Goal: Browse casually: Explore the website without a specific task or goal

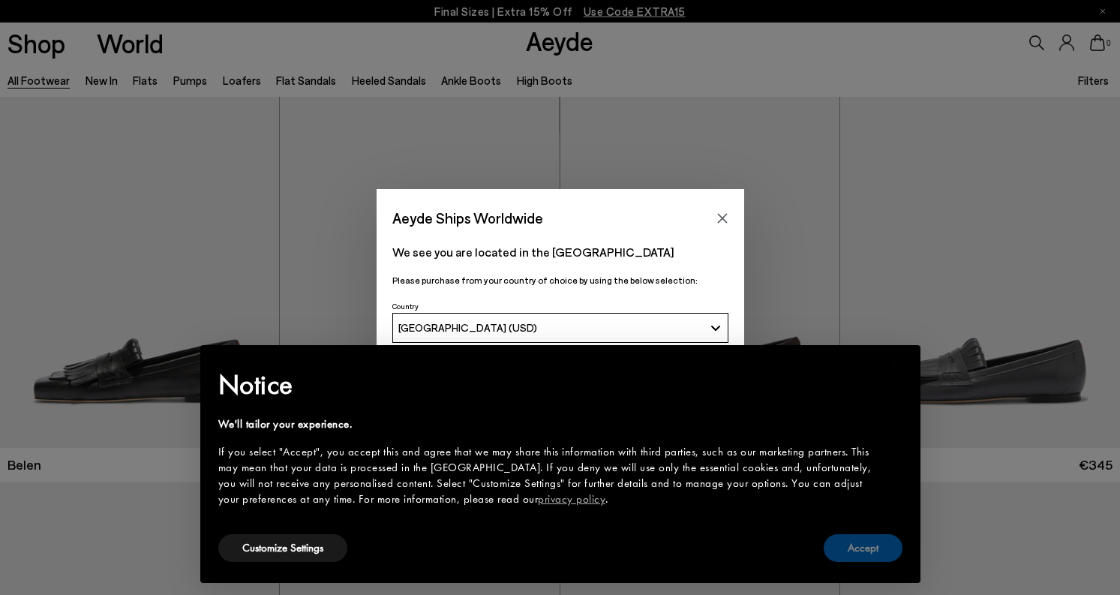
click at [865, 549] on button "Accept" at bounding box center [863, 548] width 79 height 28
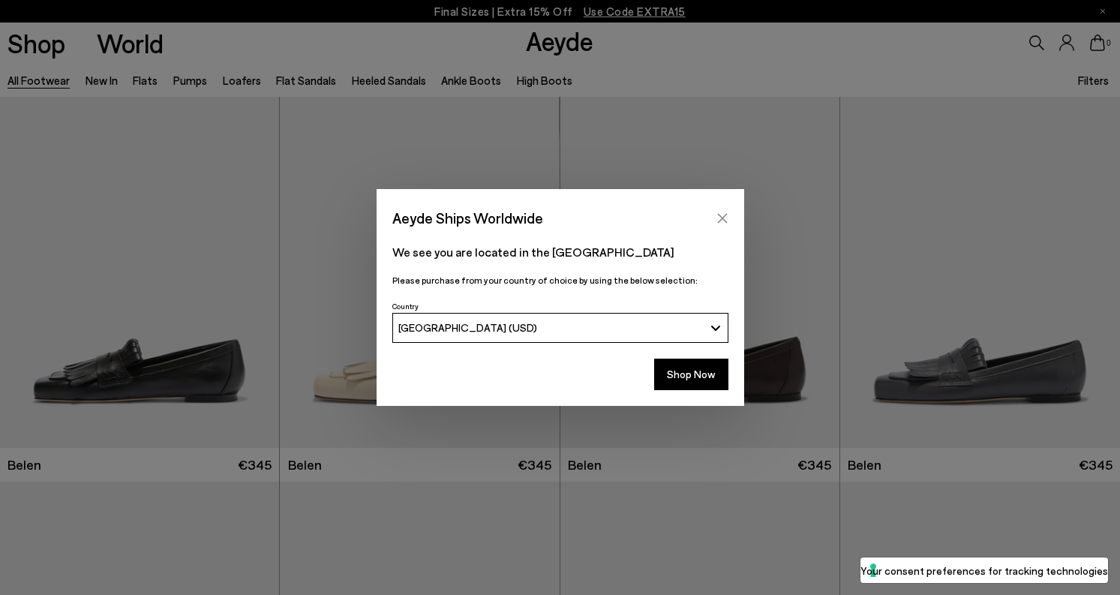
click at [725, 215] on icon "Close" at bounding box center [722, 218] width 10 height 10
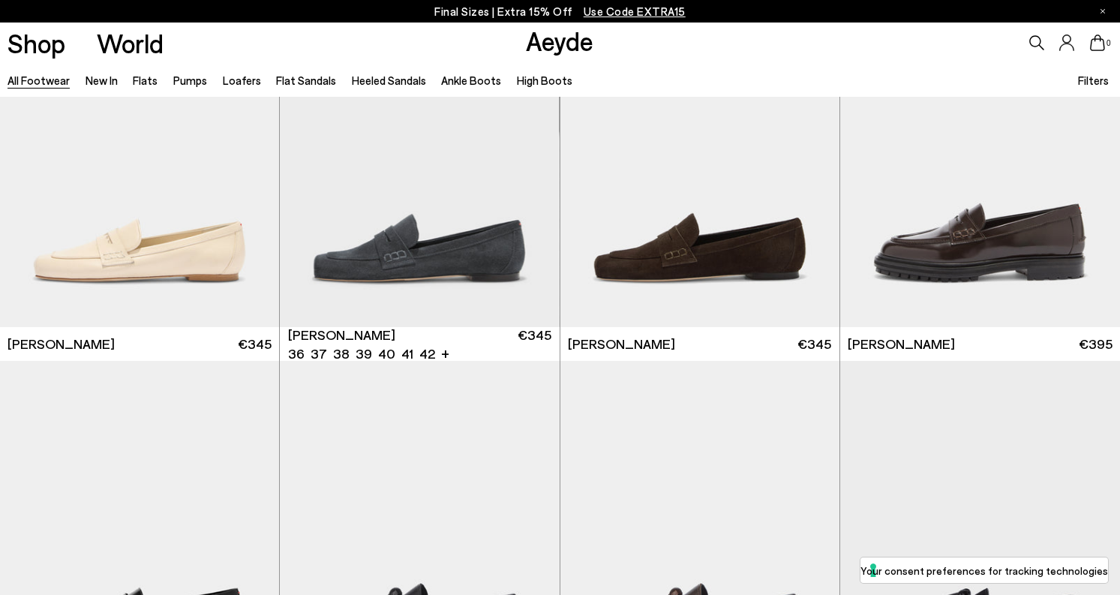
scroll to position [1114, 0]
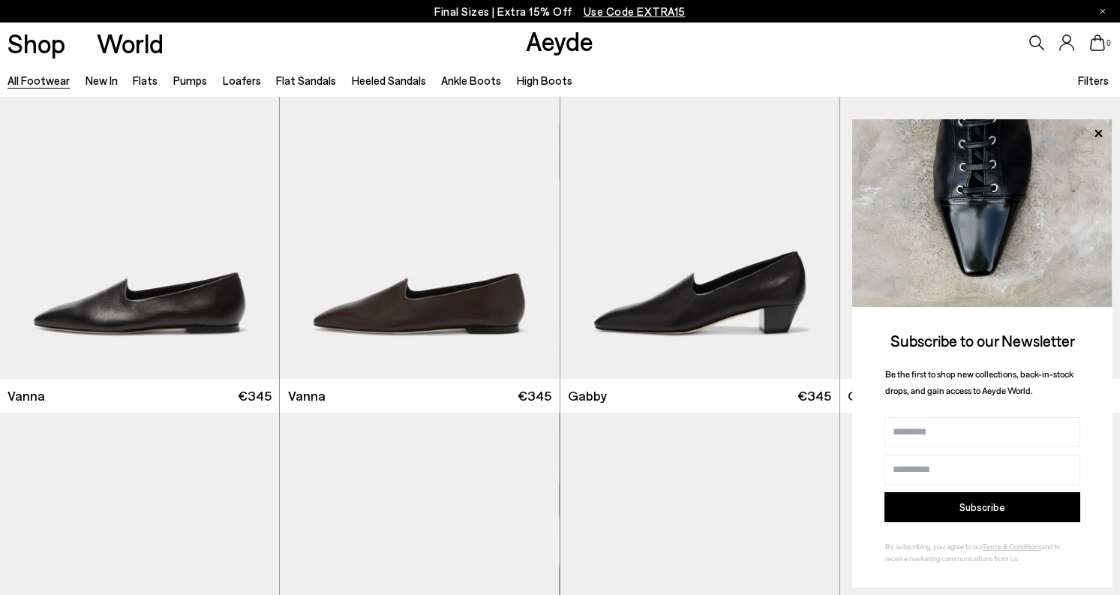
scroll to position [2836, 0]
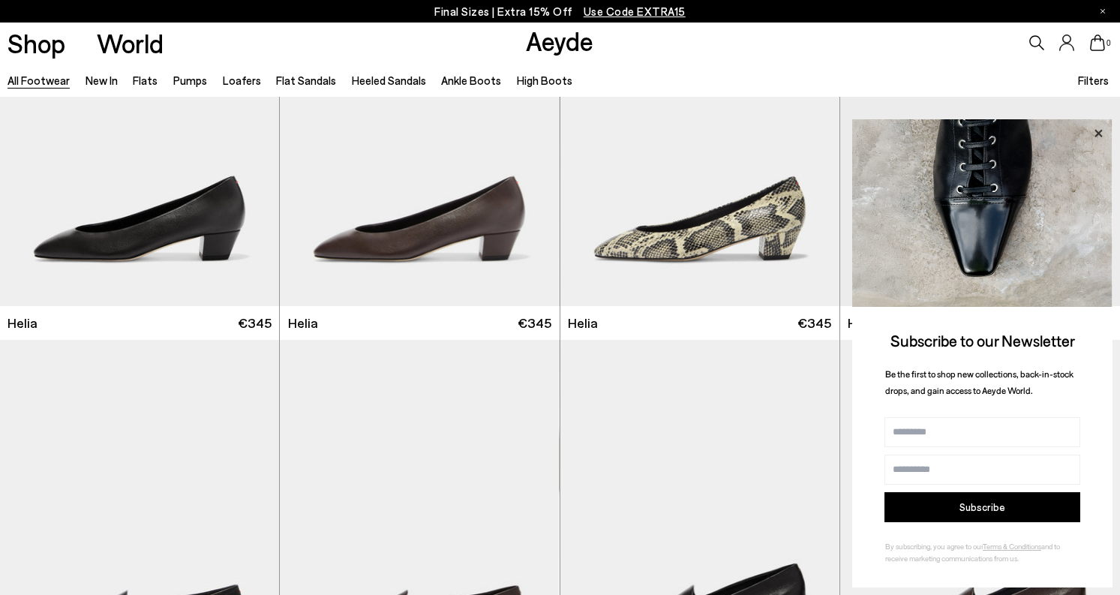
click at [1104, 134] on icon at bounding box center [1099, 134] width 20 height 20
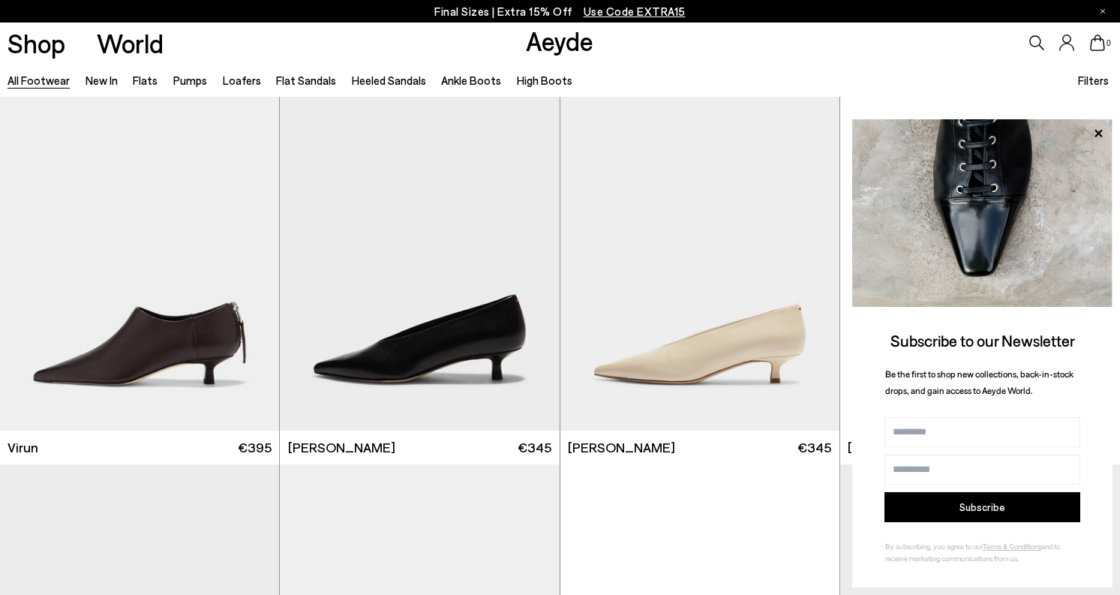
scroll to position [5038, 0]
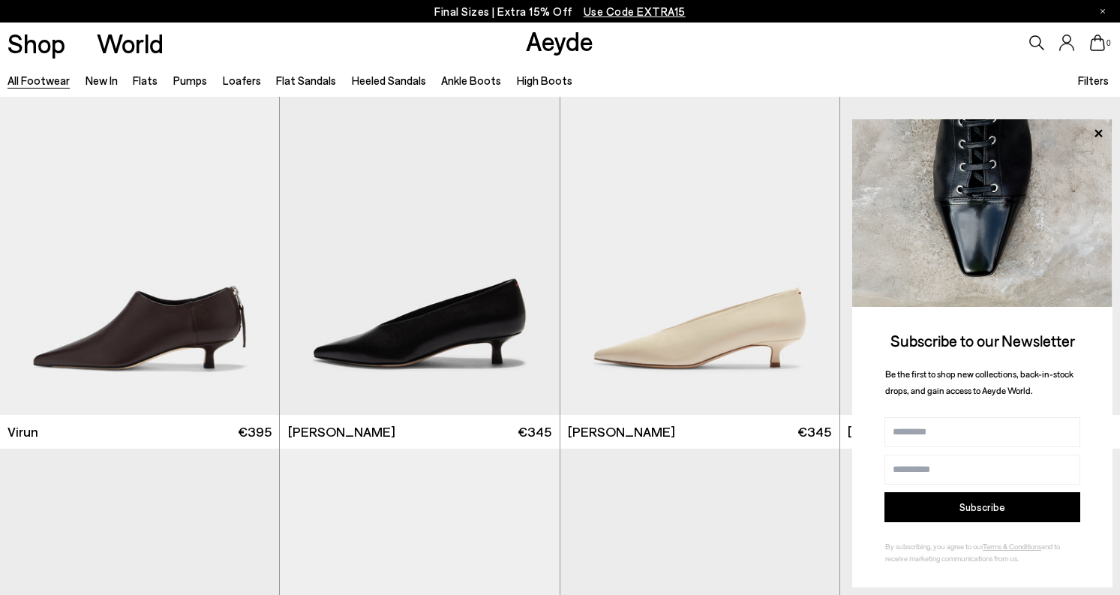
click at [1100, 143] on img at bounding box center [982, 213] width 260 height 188
click at [1097, 138] on icon at bounding box center [1099, 134] width 20 height 20
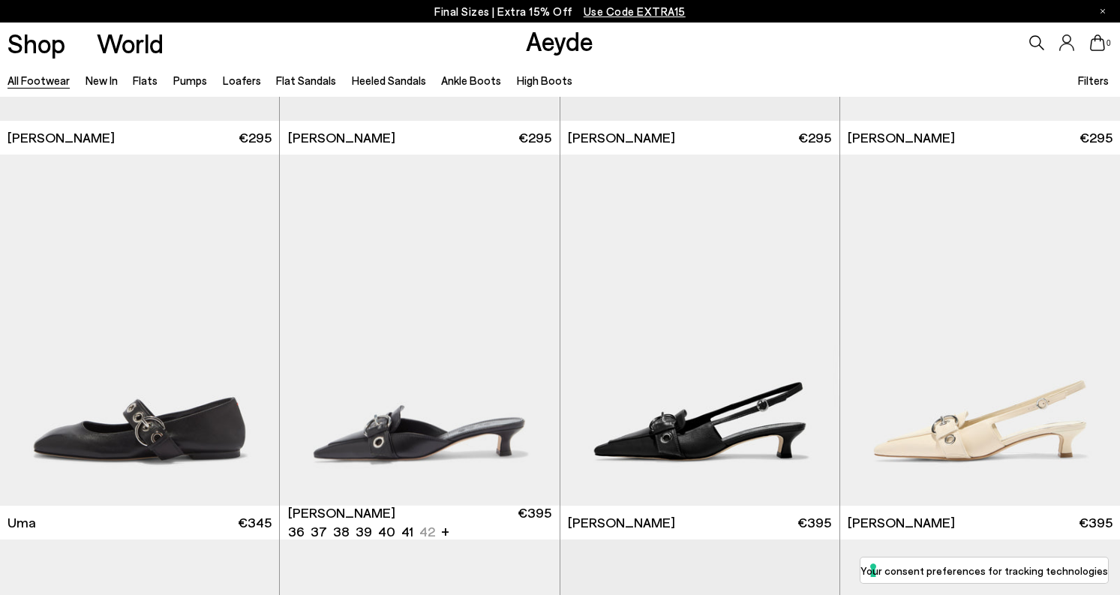
scroll to position [8416, 0]
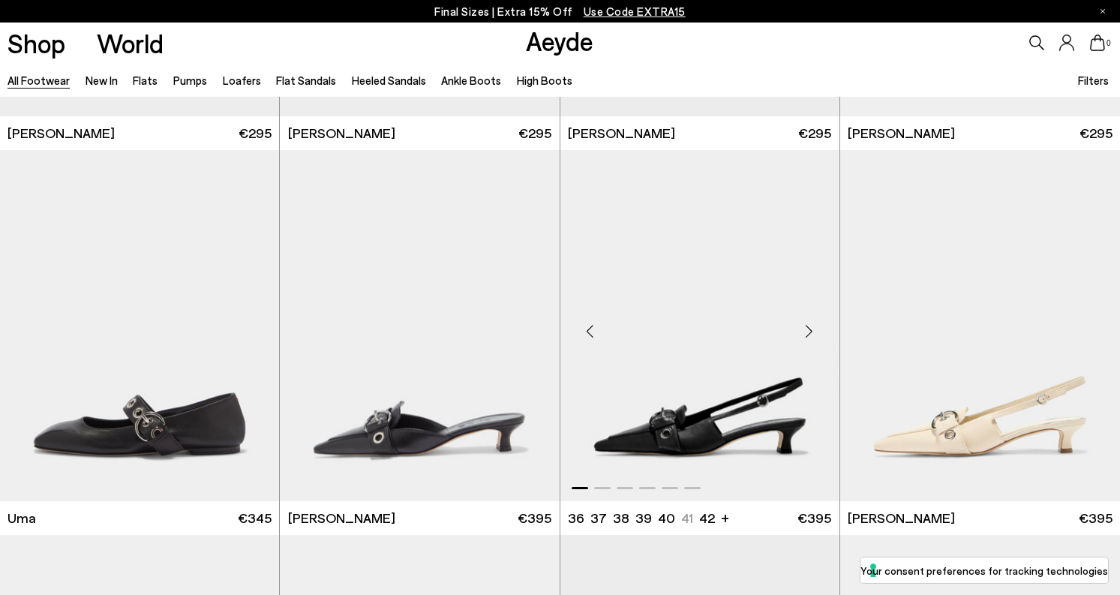
click at [809, 334] on div "Next slide" at bounding box center [809, 331] width 45 height 45
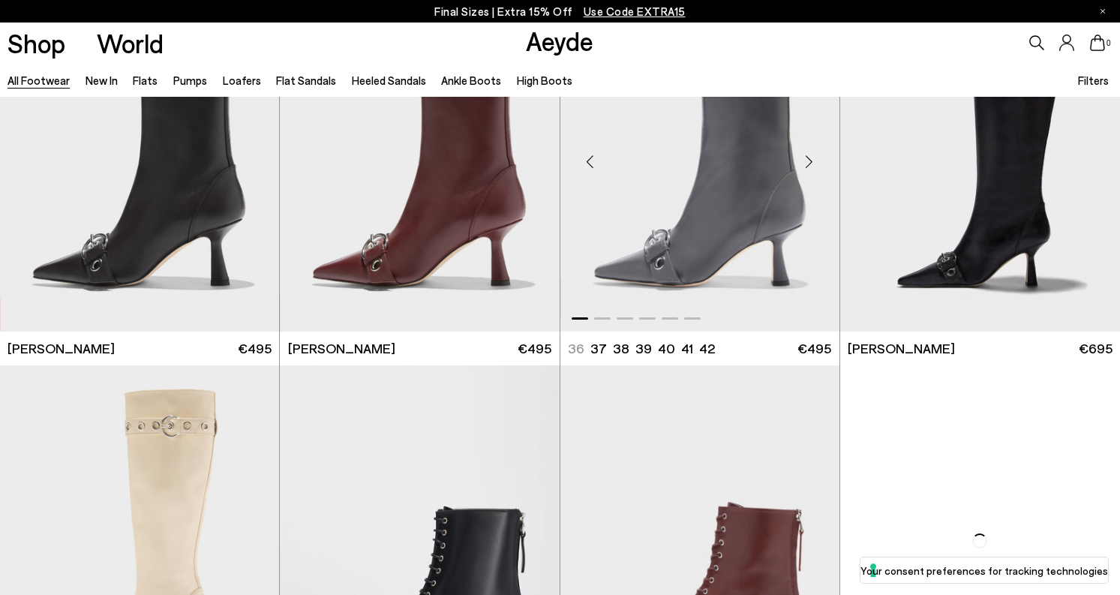
scroll to position [9511, 0]
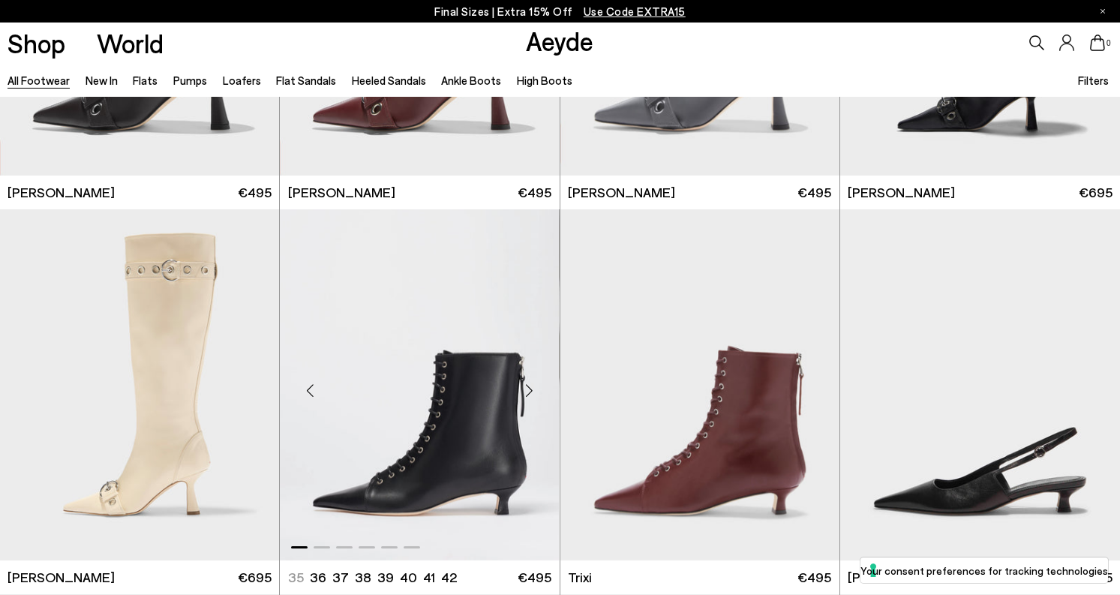
click at [532, 391] on div "Next slide" at bounding box center [529, 390] width 45 height 45
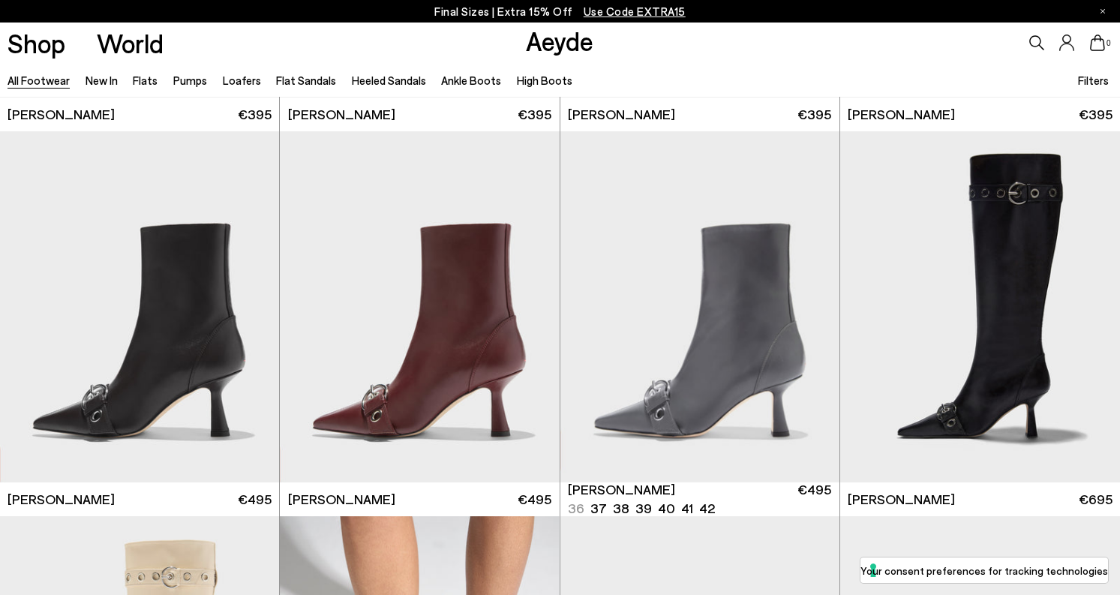
scroll to position [9192, 0]
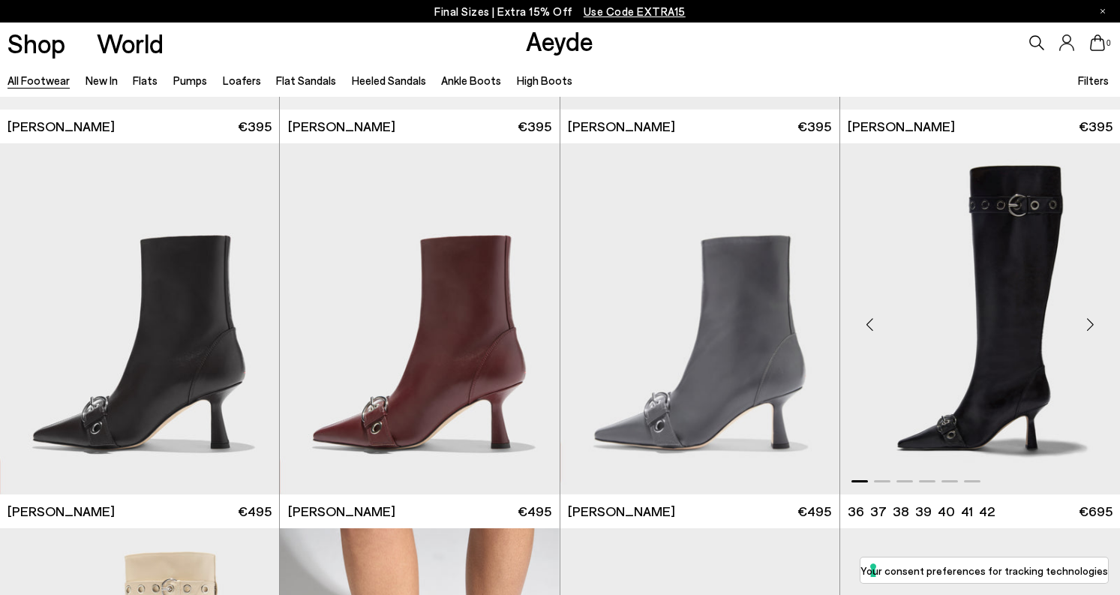
click at [1090, 328] on div "Next slide" at bounding box center [1090, 324] width 45 height 45
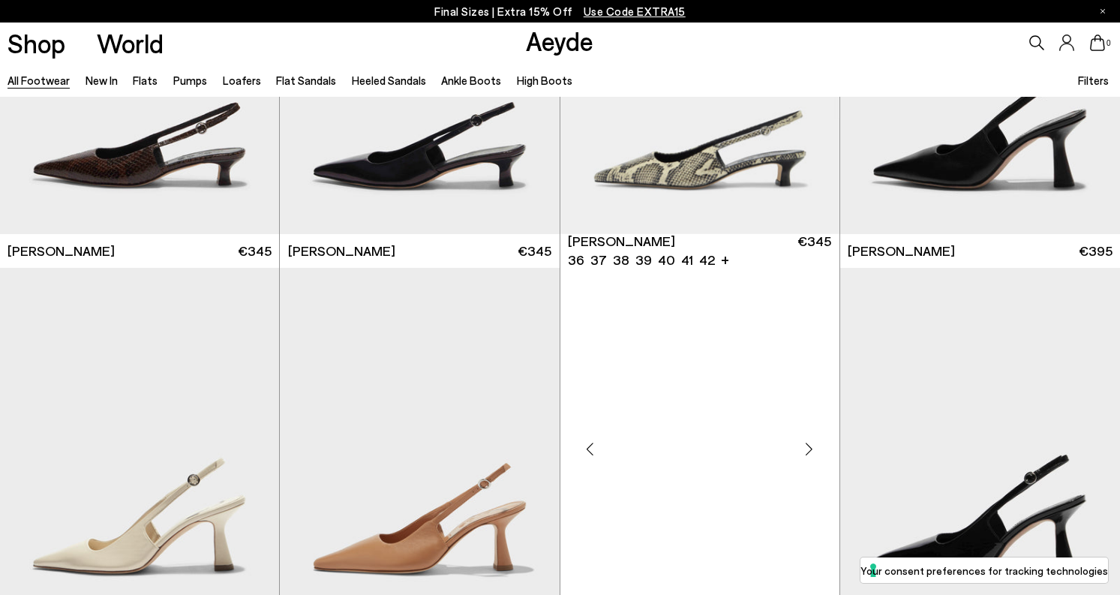
scroll to position [10874, 0]
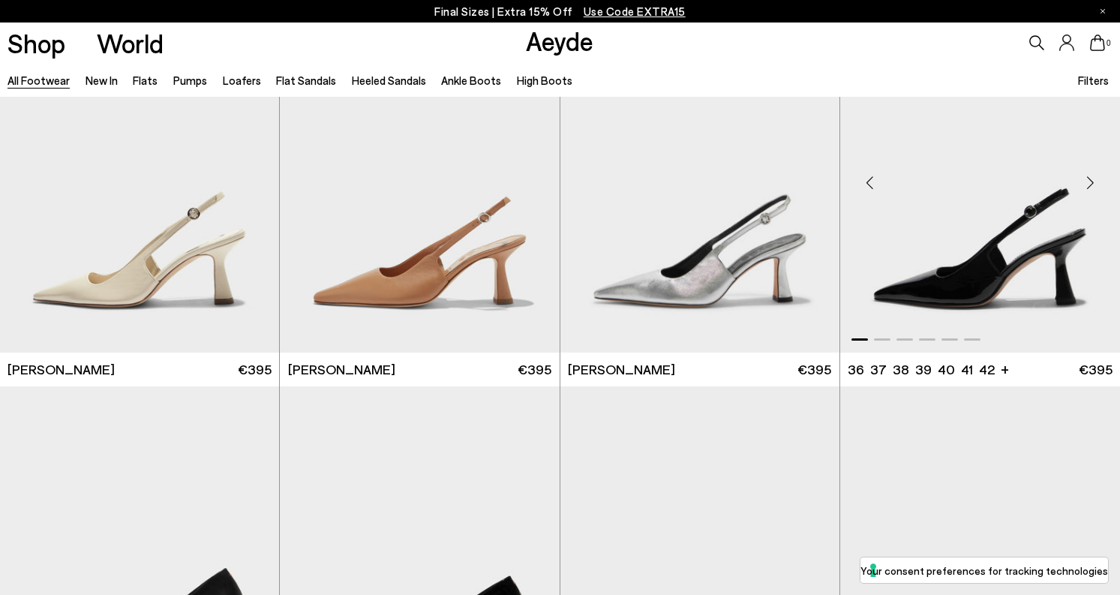
click at [1085, 192] on div "Next slide" at bounding box center [1090, 183] width 45 height 45
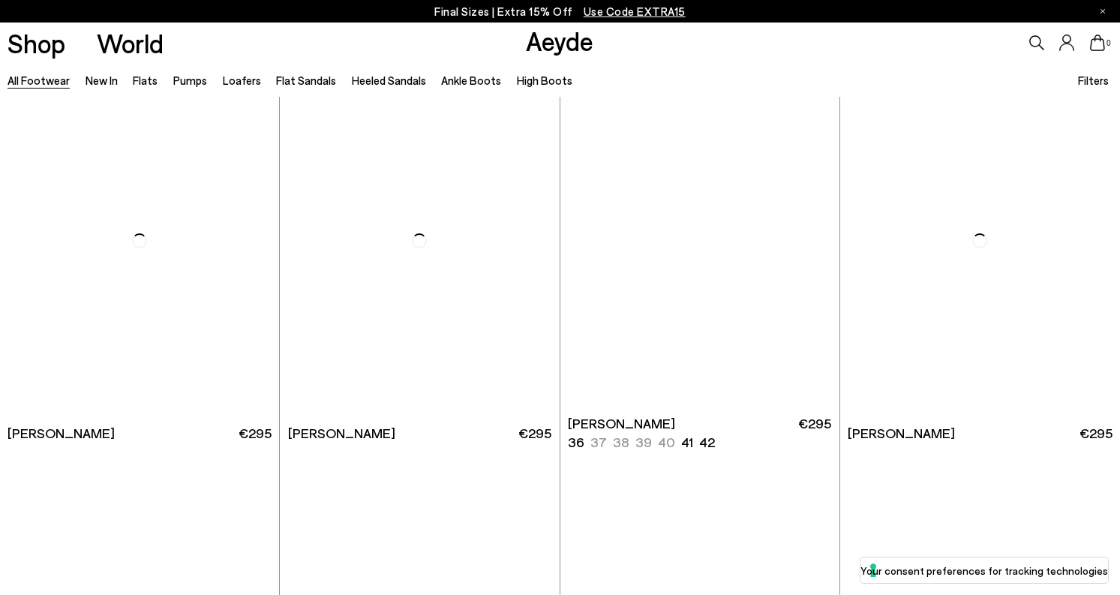
scroll to position [13535, 0]
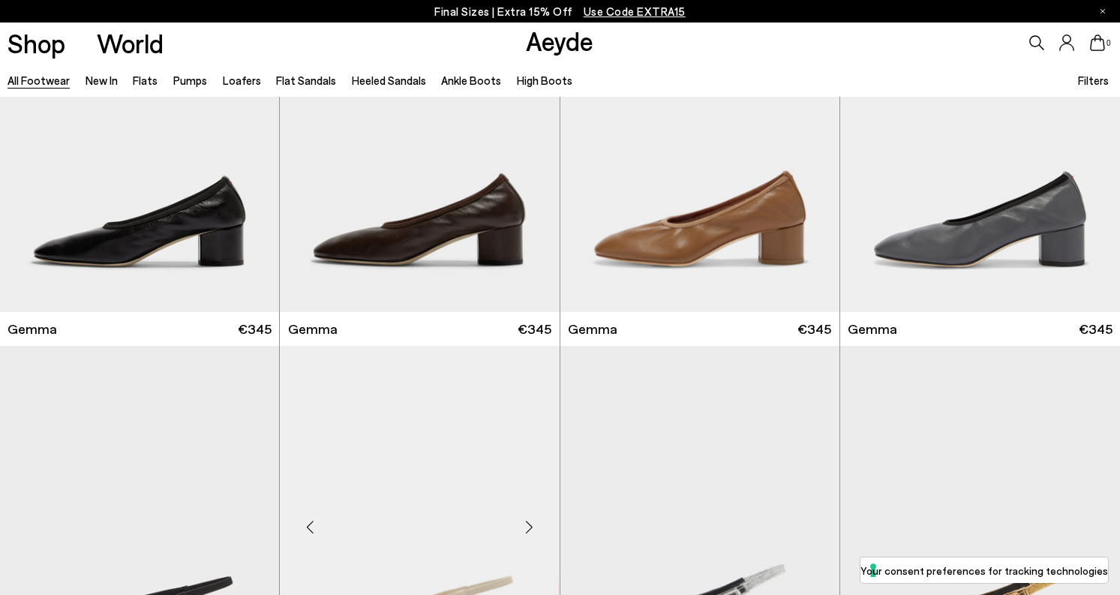
scroll to position [15006, 0]
